Goal: Information Seeking & Learning: Learn about a topic

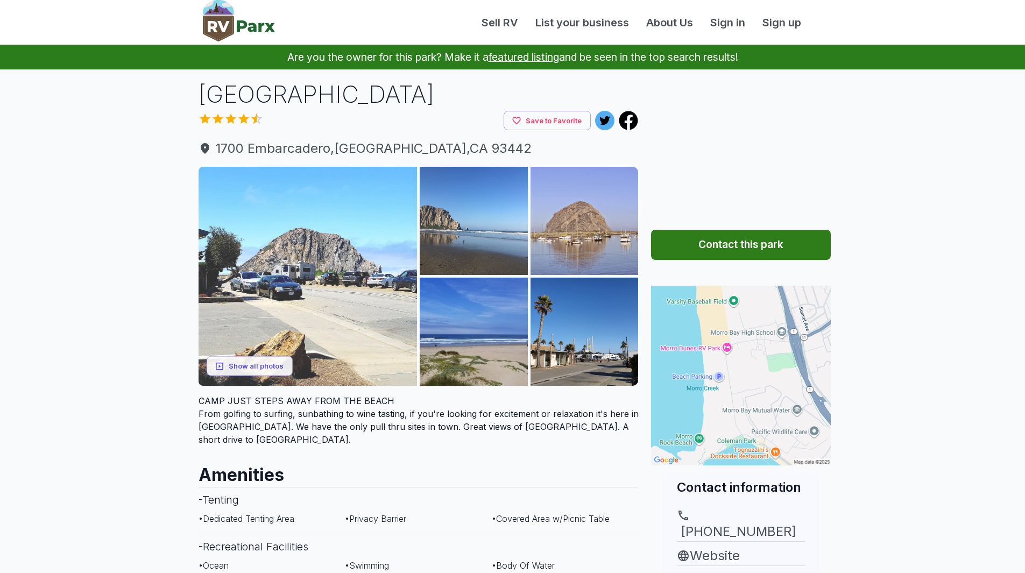
click at [357, 279] on img at bounding box center [308, 276] width 219 height 219
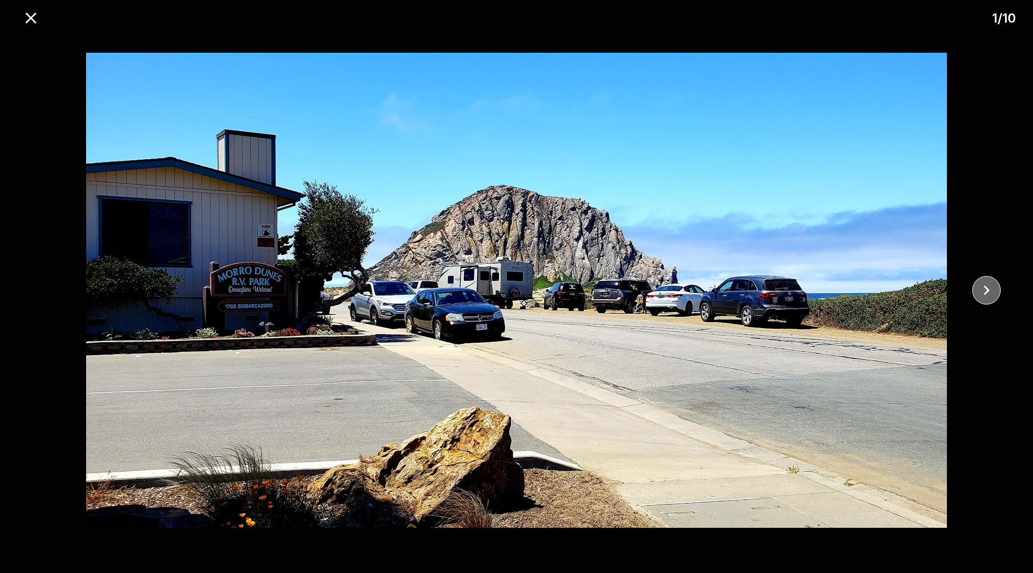
click at [984, 294] on icon "close" at bounding box center [986, 290] width 19 height 19
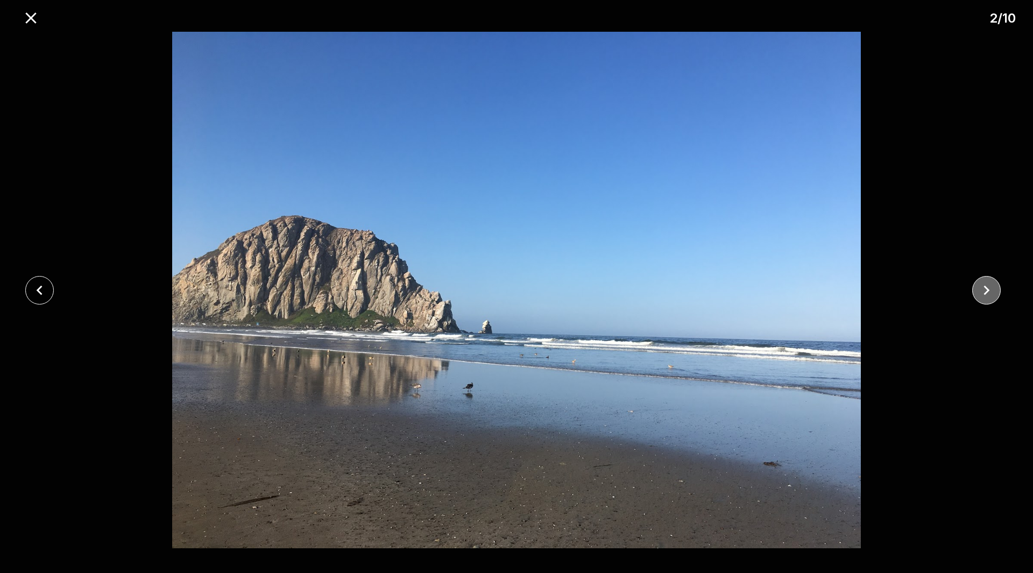
click at [984, 293] on icon "close" at bounding box center [986, 290] width 19 height 19
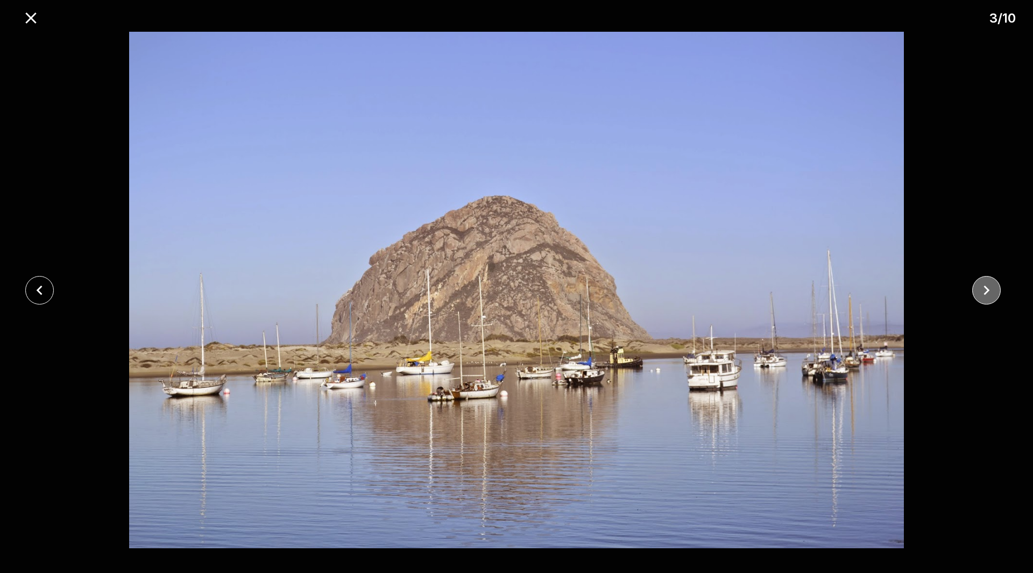
click at [984, 293] on icon "close" at bounding box center [986, 290] width 19 height 19
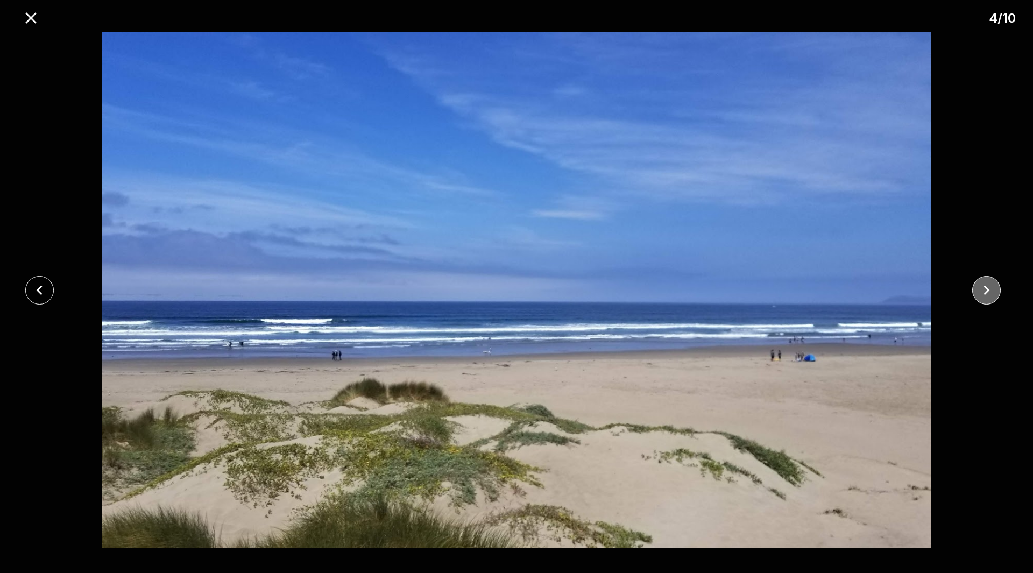
click at [984, 293] on icon "close" at bounding box center [986, 290] width 19 height 19
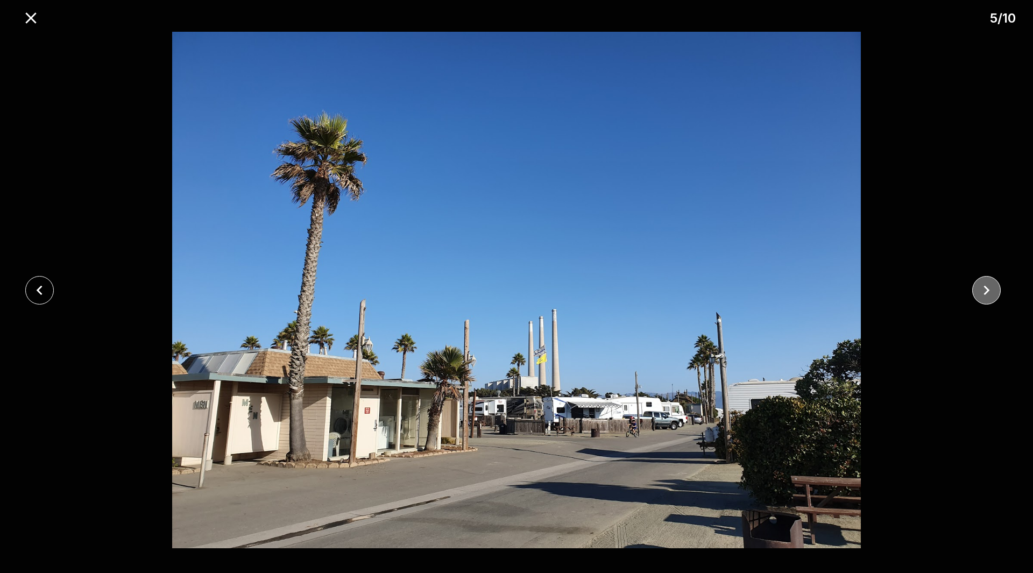
click at [985, 293] on icon "close" at bounding box center [986, 290] width 19 height 19
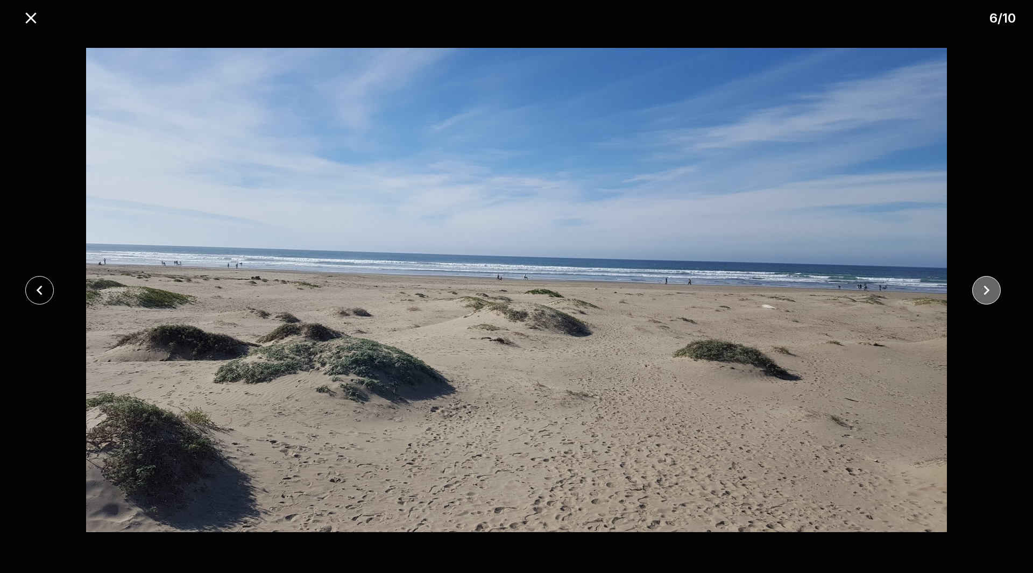
click at [981, 285] on icon "close" at bounding box center [986, 290] width 19 height 19
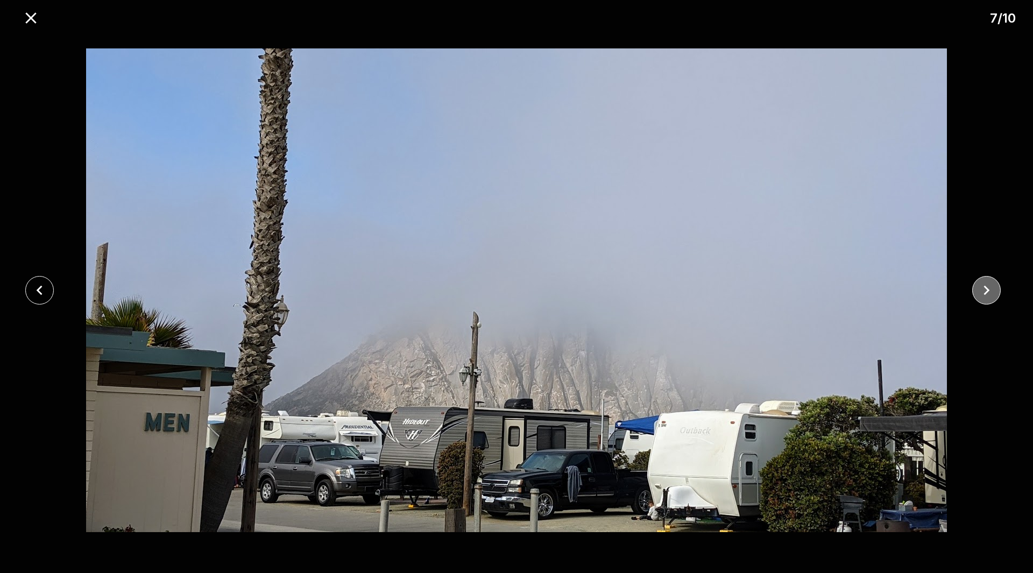
click at [983, 284] on icon "close" at bounding box center [986, 290] width 19 height 19
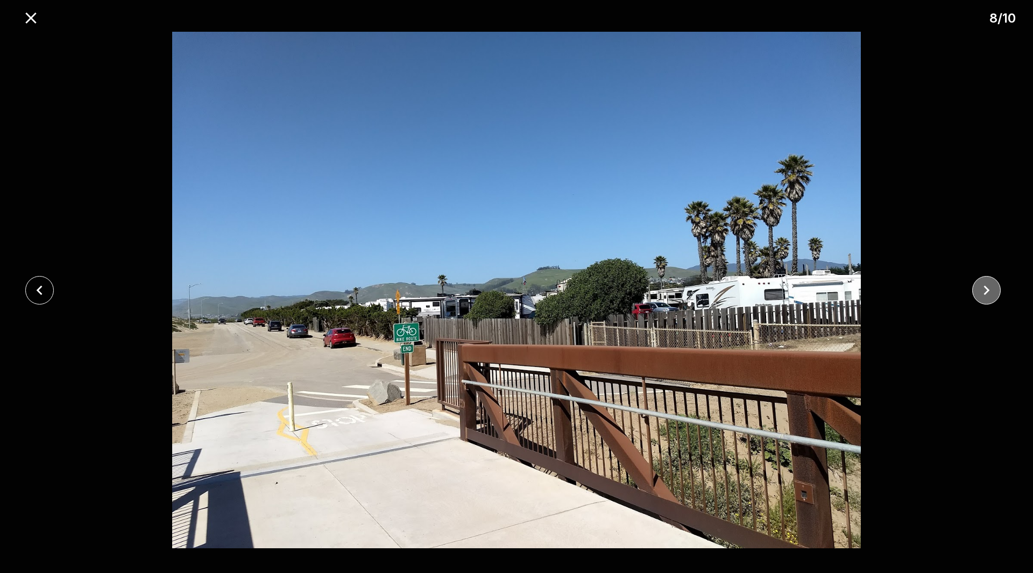
click at [983, 284] on icon "close" at bounding box center [986, 290] width 19 height 19
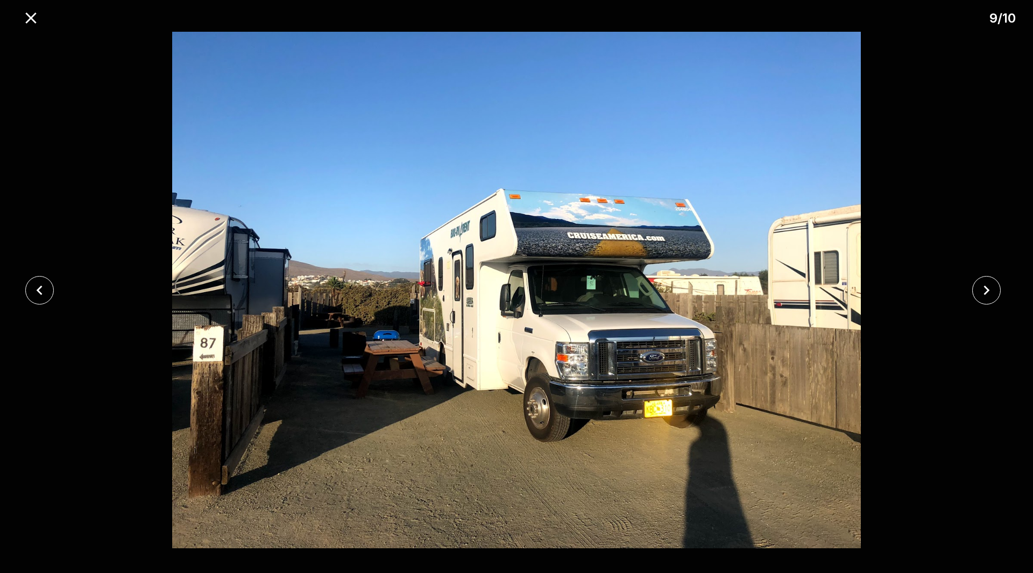
click at [62, 277] on div at bounding box center [43, 290] width 86 height 29
click at [38, 287] on icon "close" at bounding box center [39, 290] width 19 height 19
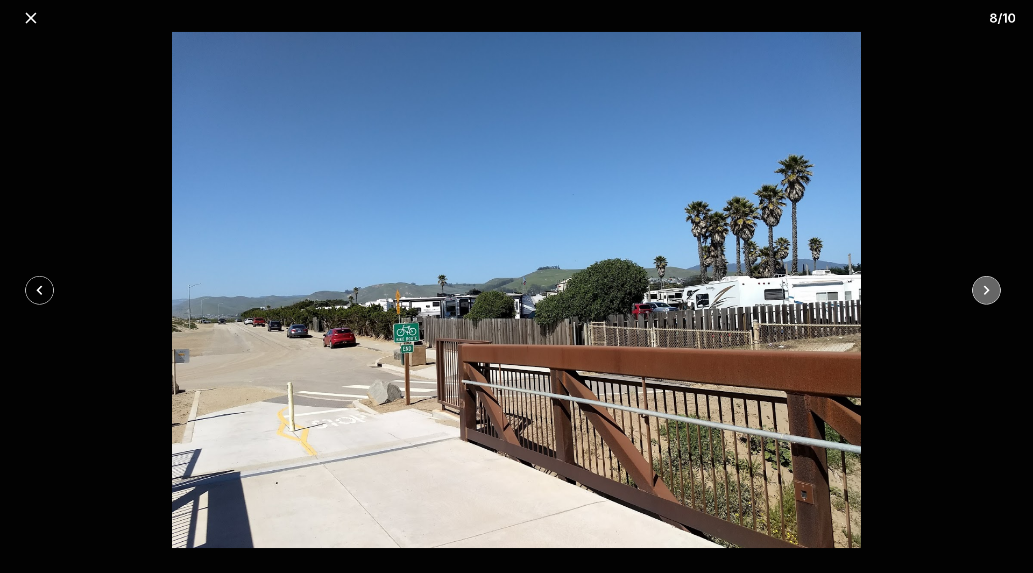
click at [984, 283] on icon "close" at bounding box center [986, 290] width 19 height 19
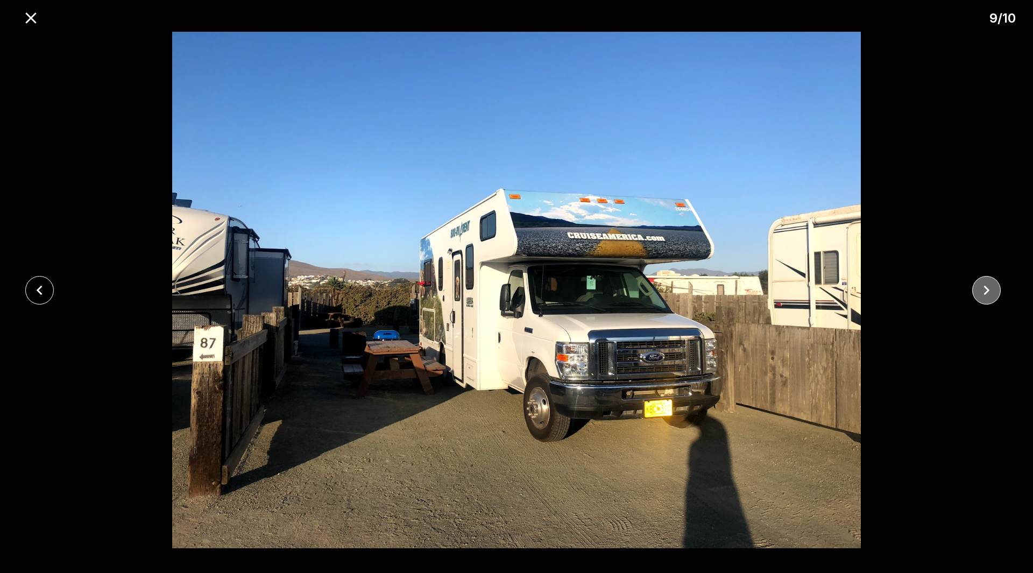
click at [984, 283] on icon "close" at bounding box center [986, 290] width 19 height 19
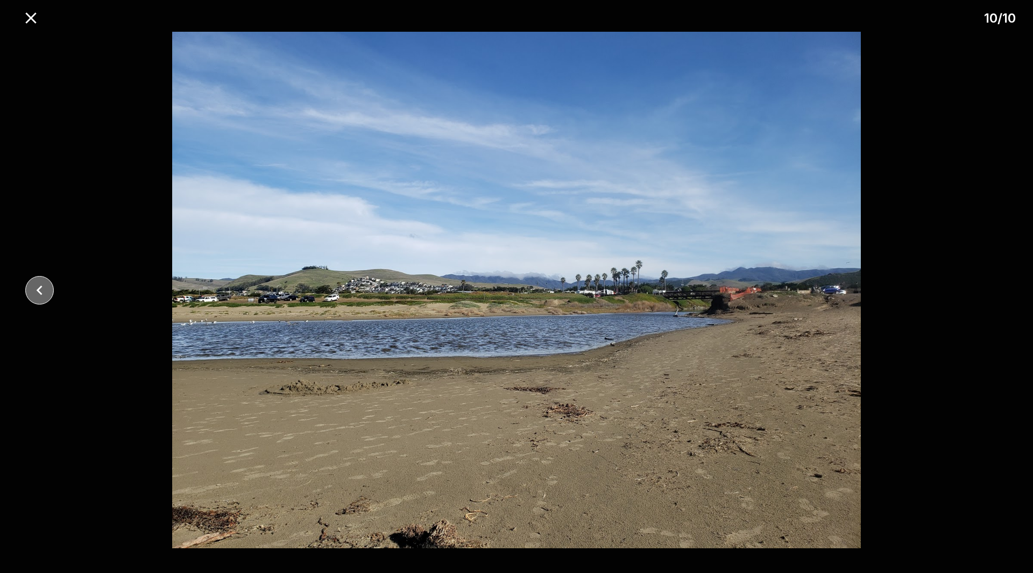
click at [43, 288] on icon "close" at bounding box center [39, 290] width 19 height 19
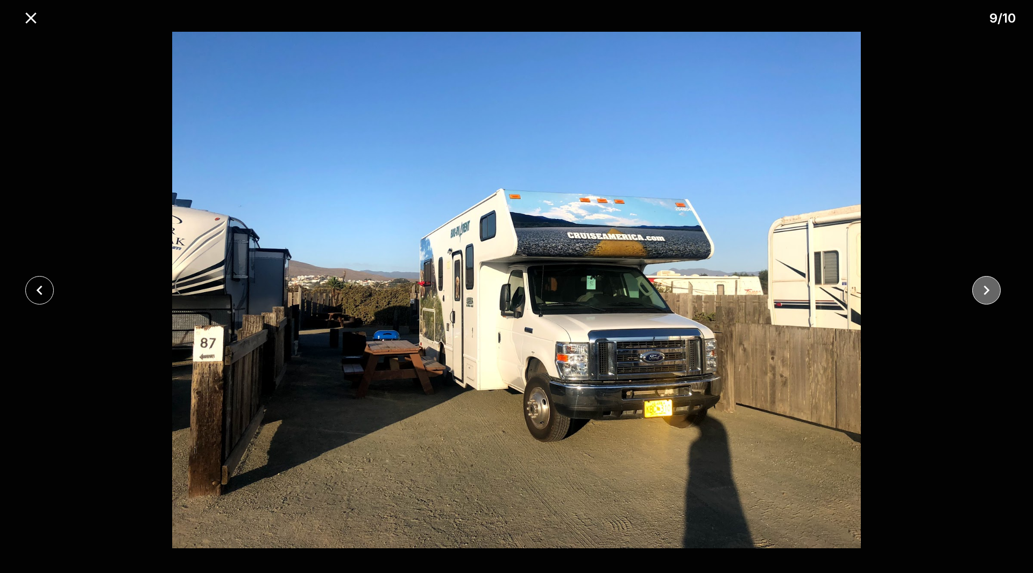
click at [983, 284] on icon "close" at bounding box center [986, 290] width 19 height 19
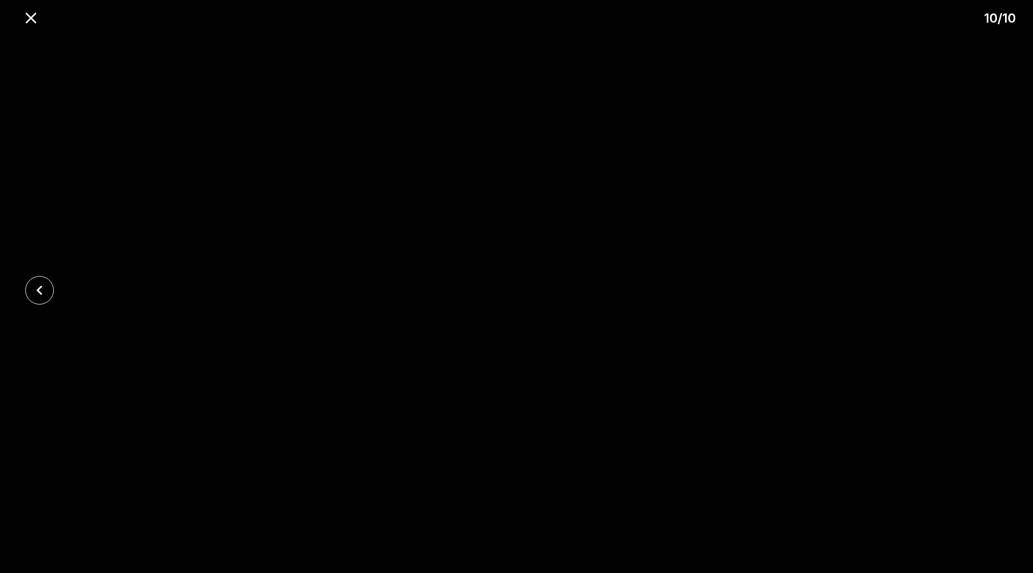
click at [983, 284] on div at bounding box center [516, 290] width 1033 height 517
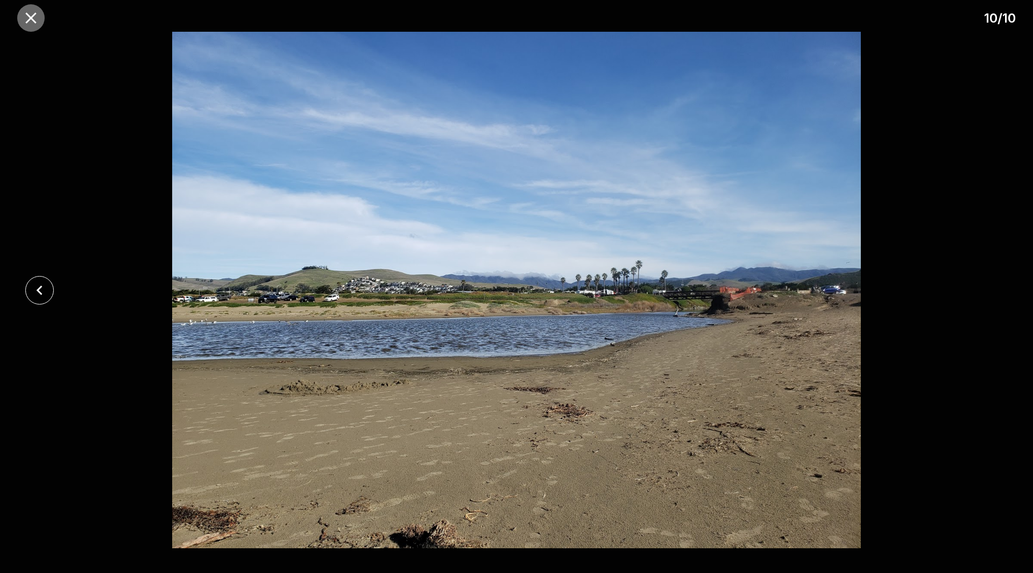
click at [28, 20] on icon "close" at bounding box center [30, 17] width 11 height 11
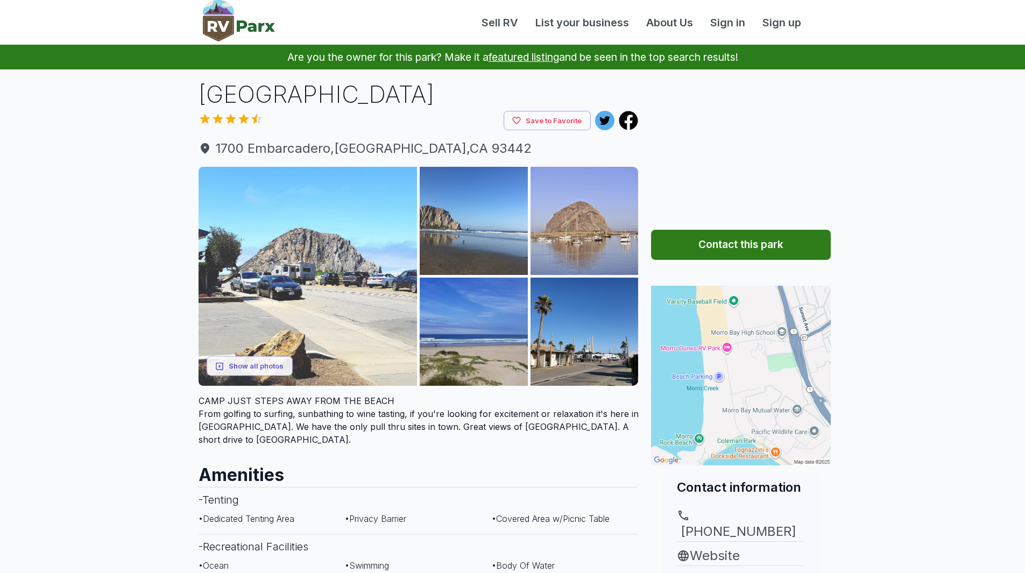
click at [276, 307] on img at bounding box center [308, 276] width 219 height 219
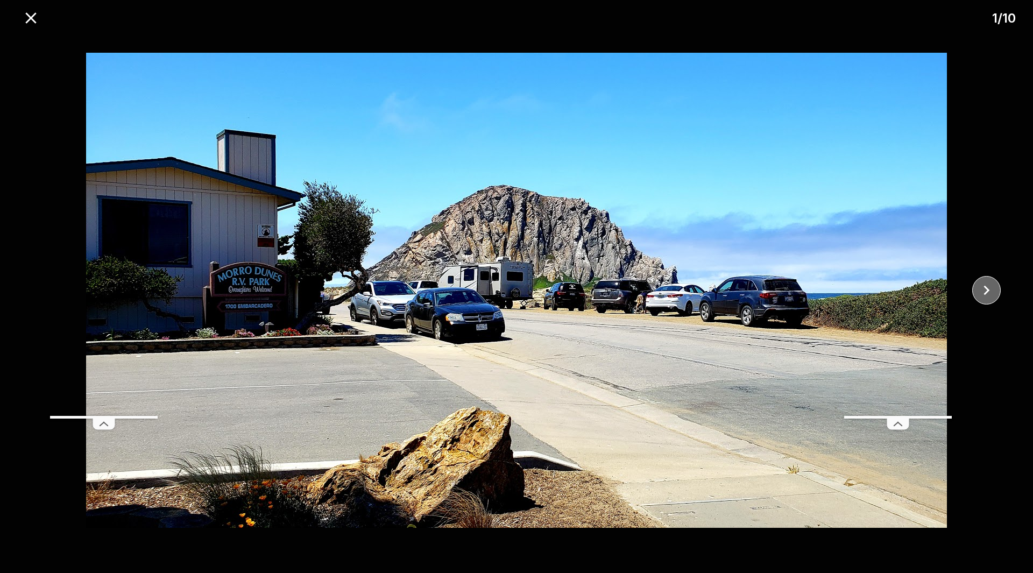
click at [984, 291] on icon "close" at bounding box center [986, 290] width 19 height 19
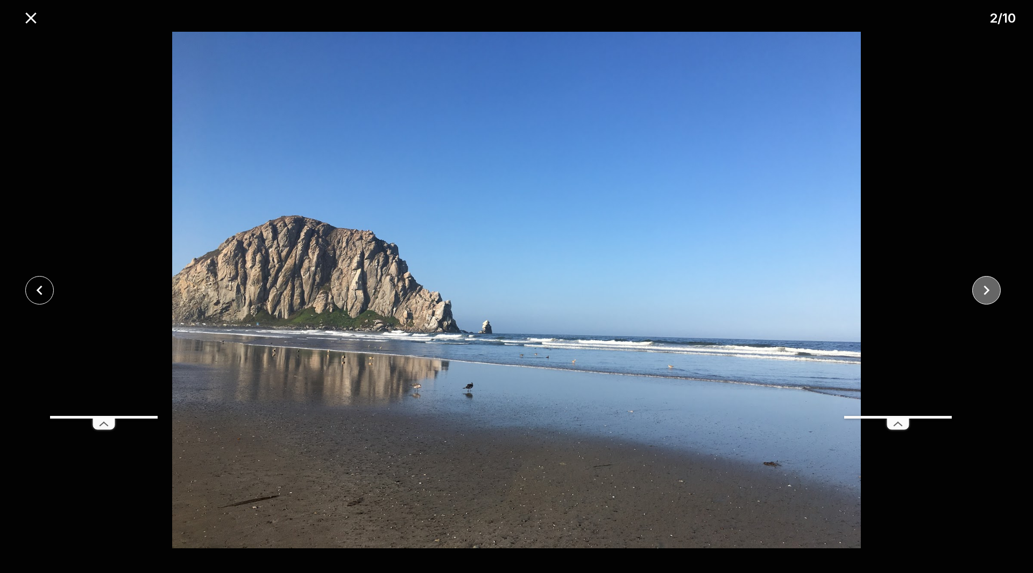
click at [984, 291] on icon "close" at bounding box center [986, 290] width 19 height 19
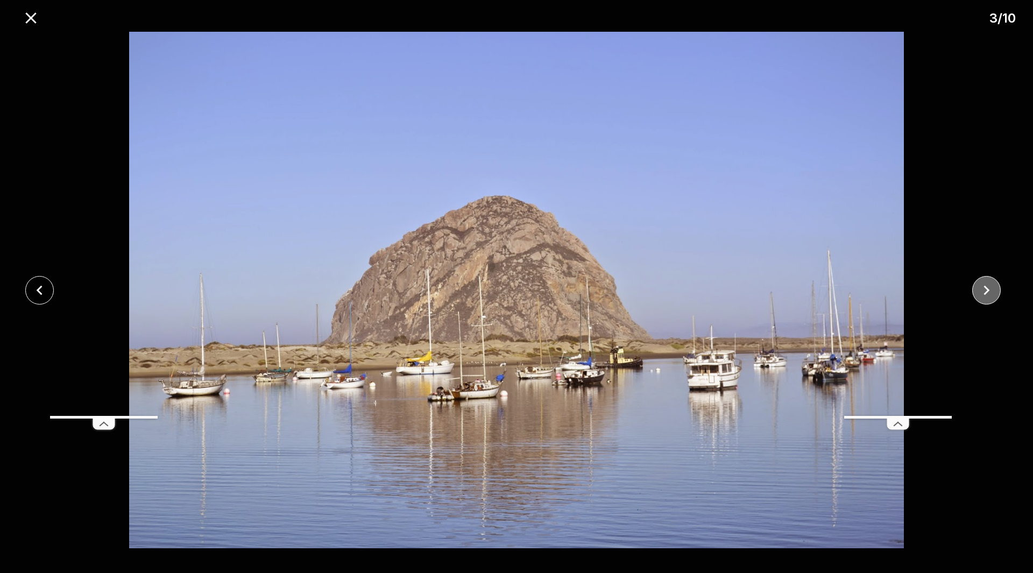
click at [984, 291] on icon "close" at bounding box center [986, 290] width 19 height 19
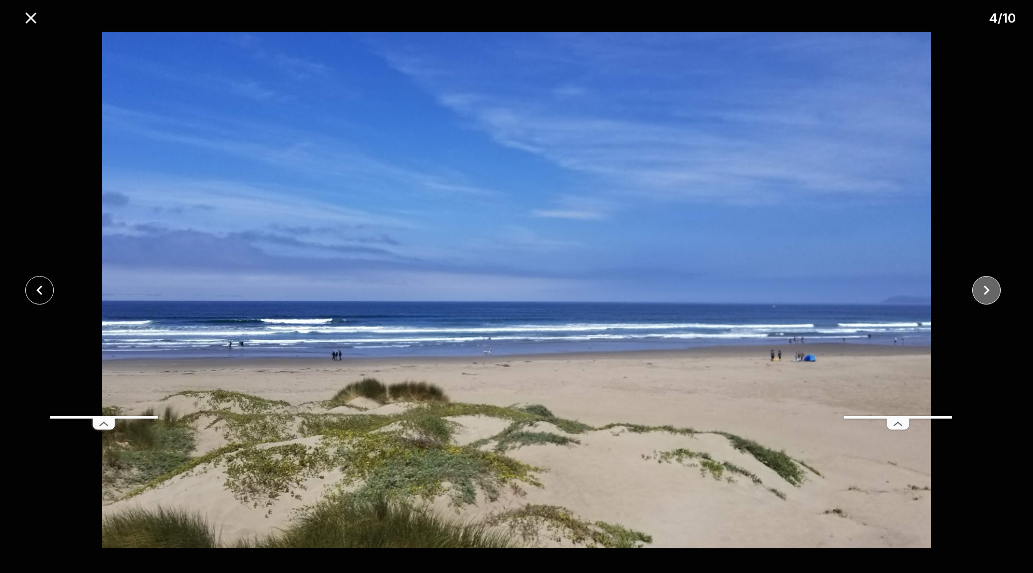
click at [984, 291] on icon "close" at bounding box center [986, 290] width 19 height 19
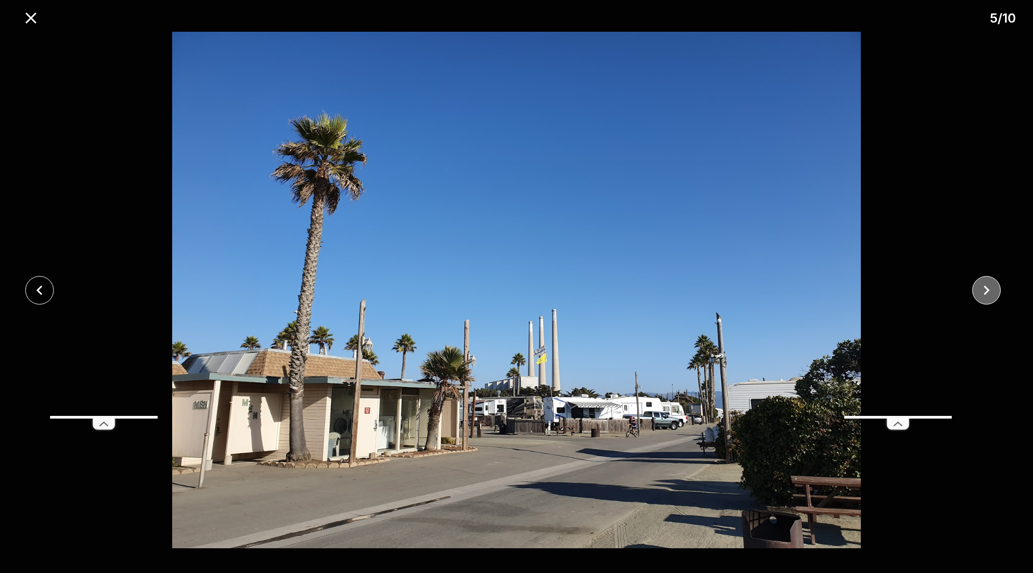
click at [984, 291] on icon "close" at bounding box center [986, 290] width 19 height 19
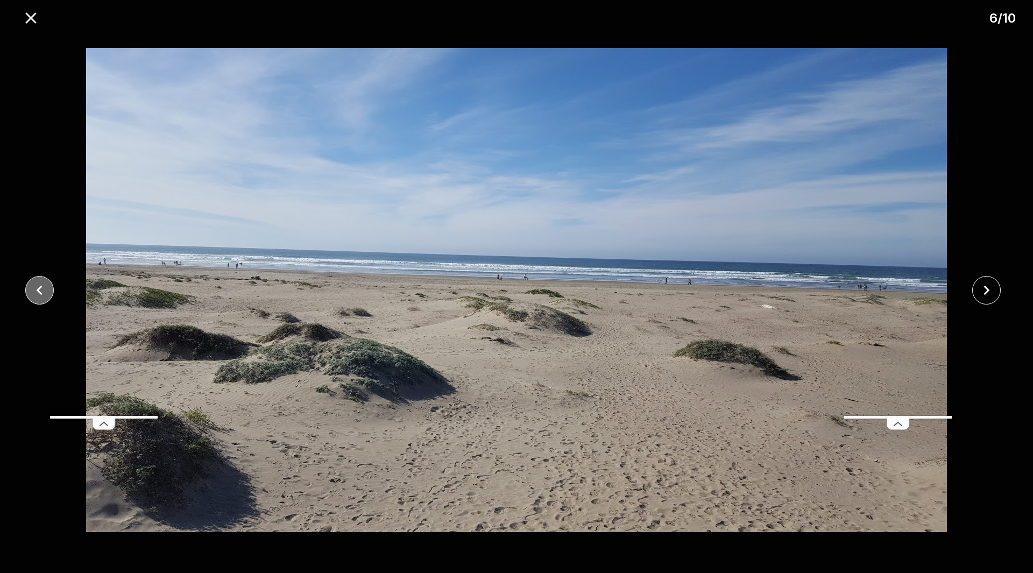
click at [44, 295] on icon "close" at bounding box center [39, 290] width 19 height 19
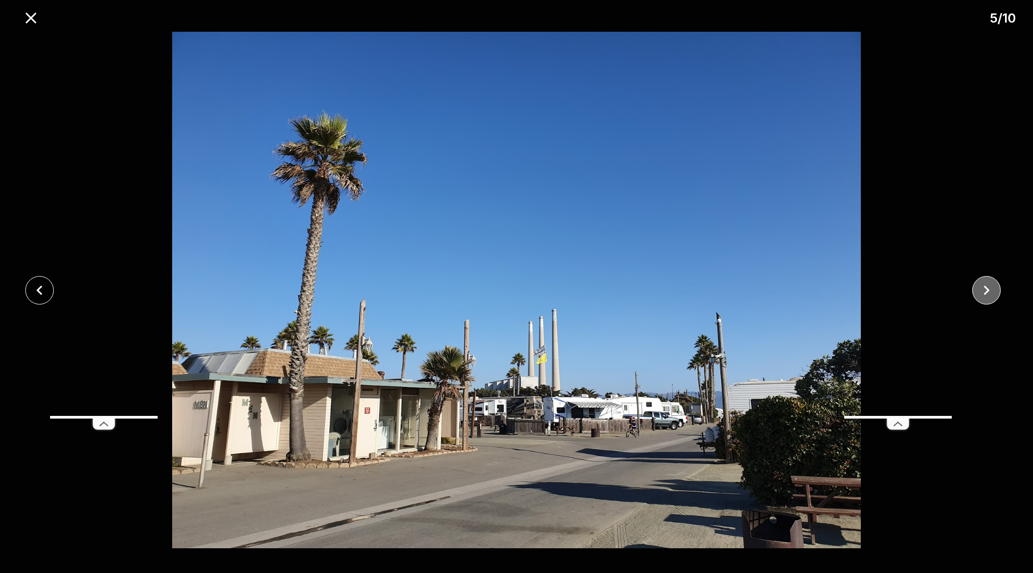
click at [982, 292] on icon "close" at bounding box center [986, 290] width 19 height 19
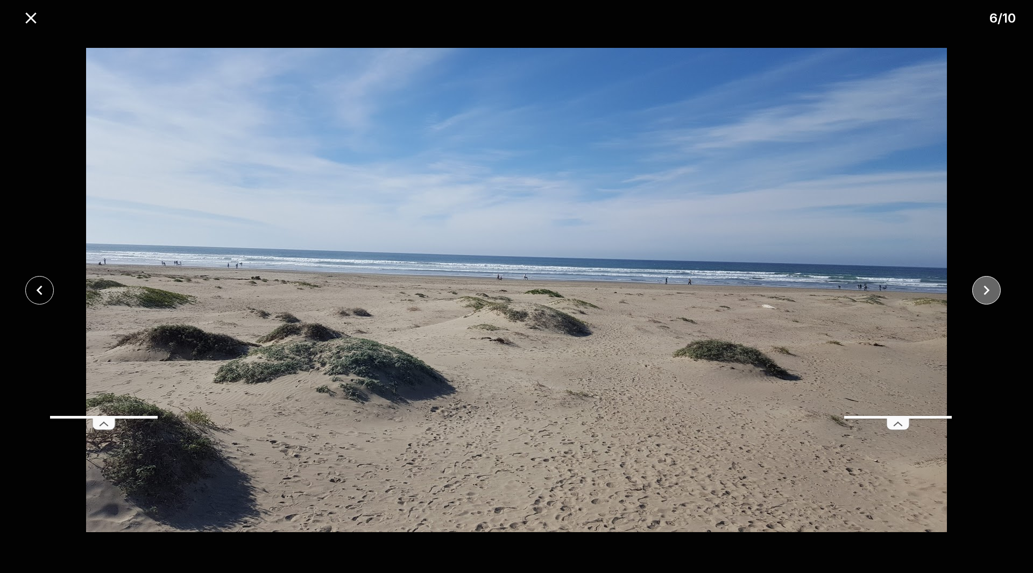
click at [982, 292] on icon "close" at bounding box center [986, 290] width 19 height 19
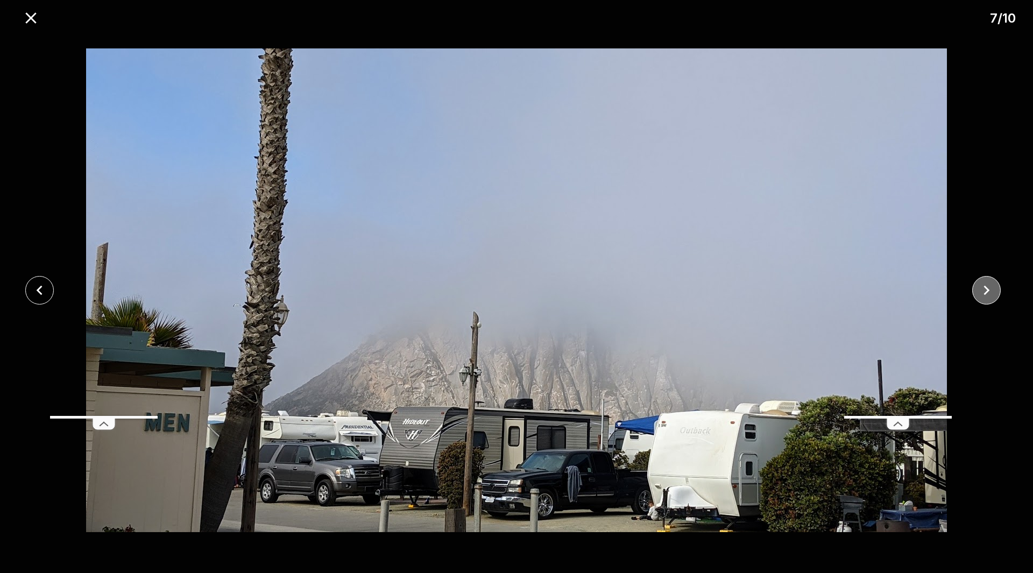
click at [982, 292] on icon "close" at bounding box center [986, 290] width 19 height 19
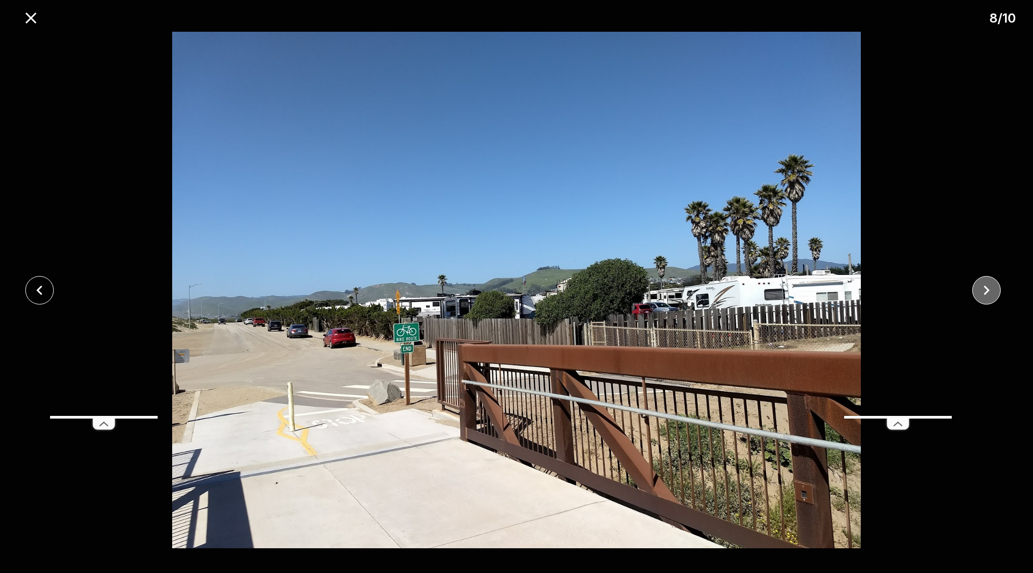
click at [982, 292] on icon "close" at bounding box center [986, 290] width 19 height 19
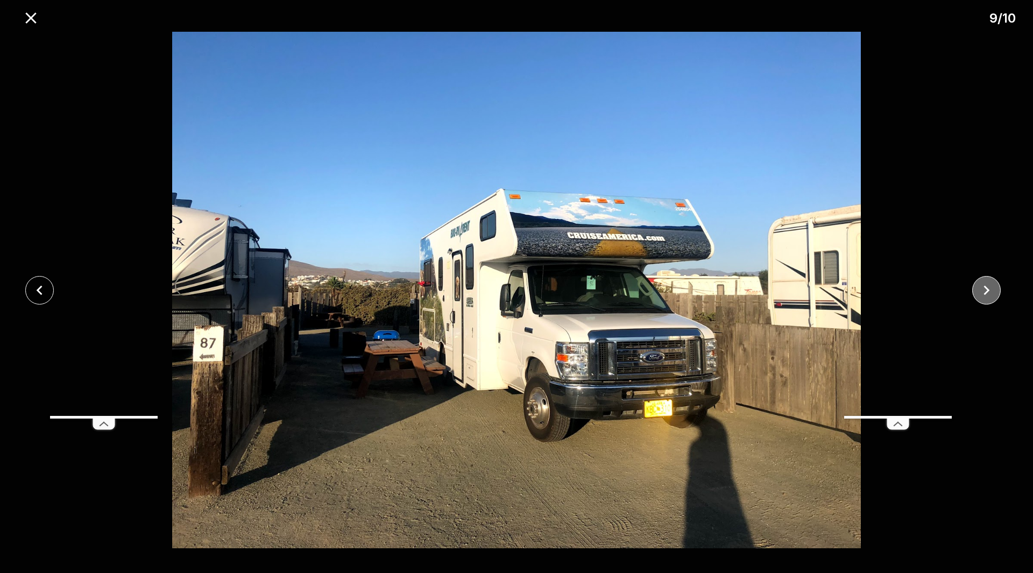
click at [982, 292] on icon "close" at bounding box center [986, 290] width 19 height 19
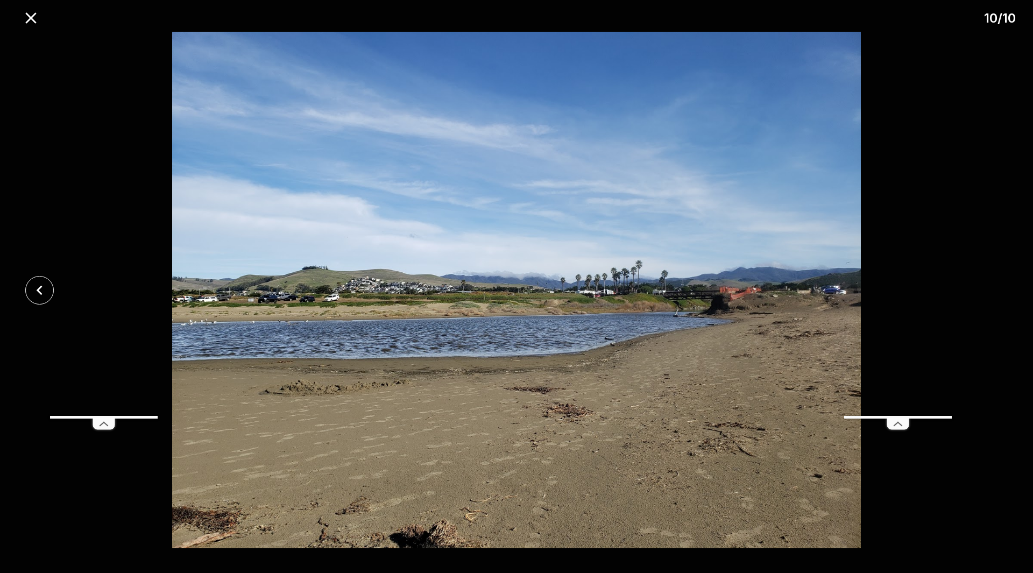
click at [982, 292] on div at bounding box center [516, 290] width 1033 height 517
click at [33, 14] on icon "close" at bounding box center [31, 18] width 19 height 19
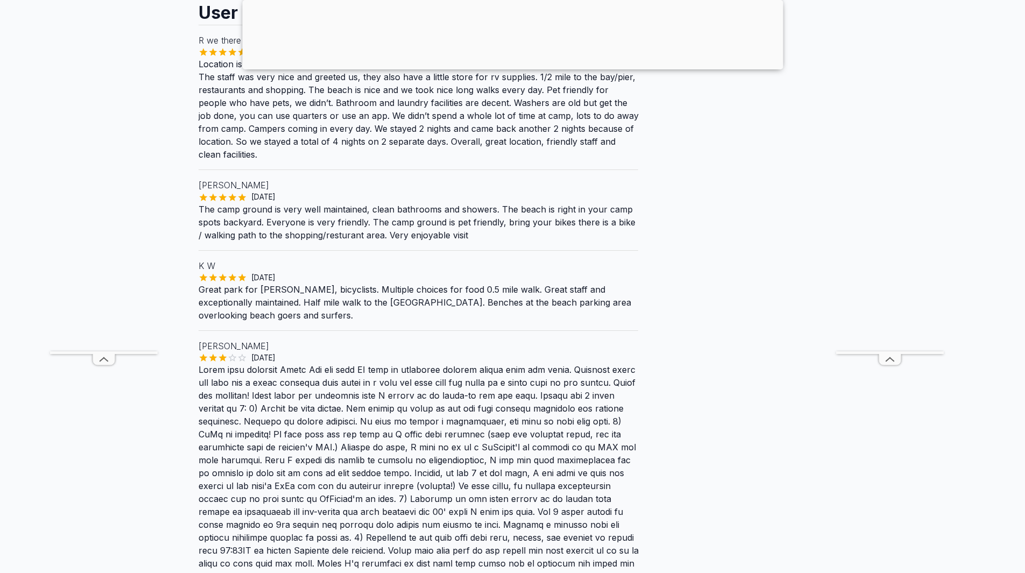
scroll to position [1238, 0]
